Goal: Transaction & Acquisition: Obtain resource

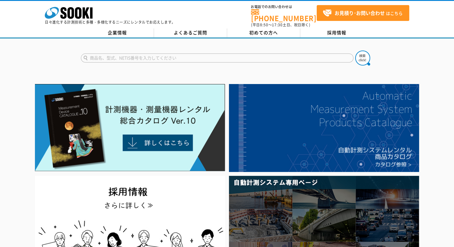
click at [159, 58] on input "text" at bounding box center [217, 57] width 273 height 9
type input "きんりんくん"
click at [356, 50] on button at bounding box center [363, 57] width 15 height 15
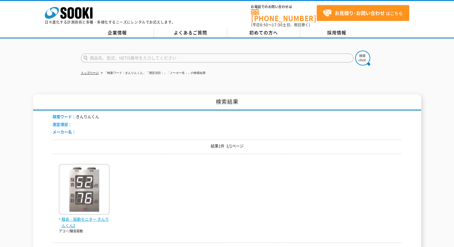
click at [84, 164] on img at bounding box center [84, 190] width 51 height 52
